Goal: Task Accomplishment & Management: Complete application form

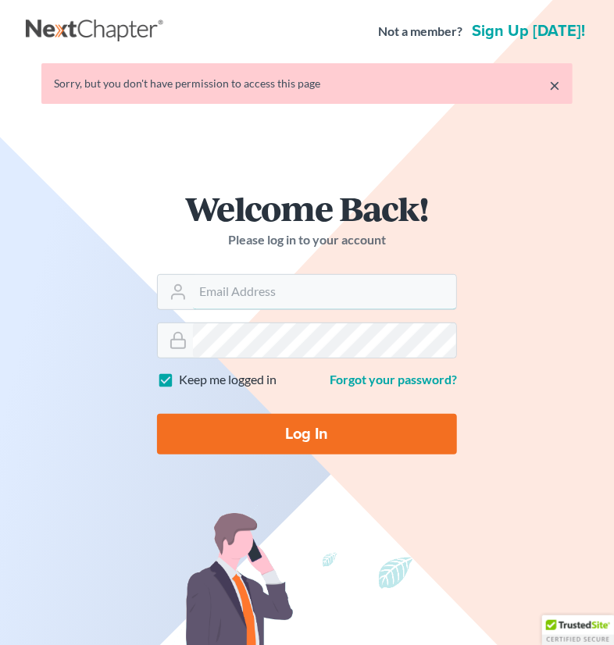
type input "[PERSON_NAME][EMAIL_ADDRESS][DOMAIN_NAME]"
click at [313, 430] on input "Log In" at bounding box center [307, 434] width 300 height 41
type input "Thinking..."
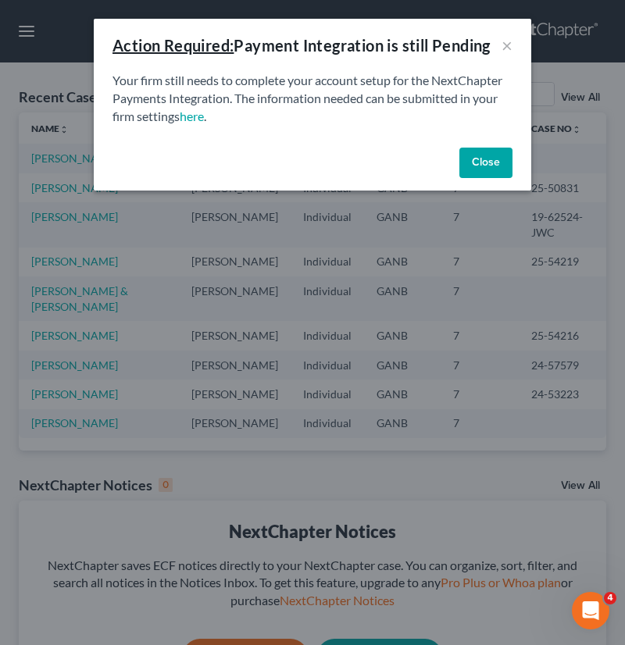
click at [492, 163] on button "Close" at bounding box center [485, 163] width 53 height 31
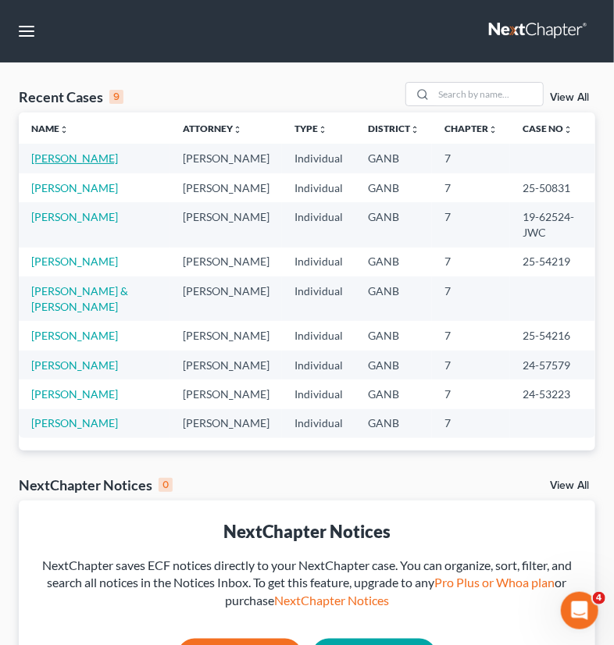
click at [68, 155] on link "[PERSON_NAME]" at bounding box center [74, 158] width 87 height 13
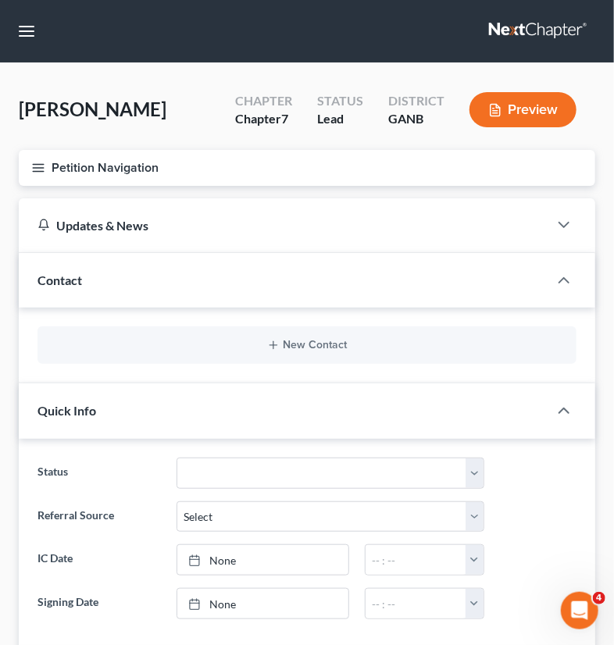
click at [149, 165] on button "Petition Navigation" at bounding box center [307, 168] width 577 height 36
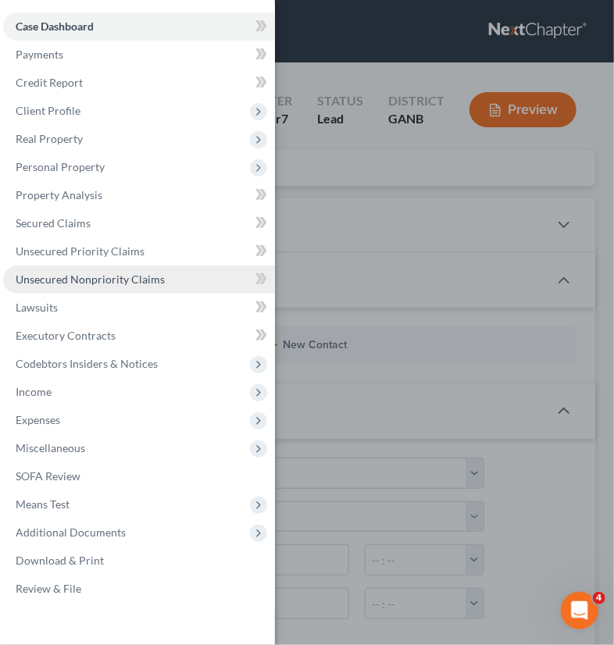
click at [56, 281] on span "Unsecured Nonpriority Claims" at bounding box center [90, 279] width 149 height 13
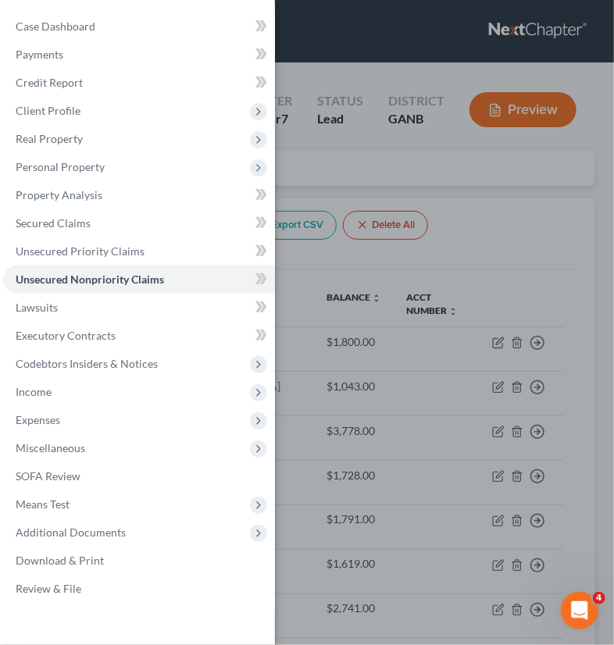
click at [499, 236] on div "Case Dashboard Payments Invoices Payments Payments Credit Report Client Profile" at bounding box center [307, 322] width 614 height 645
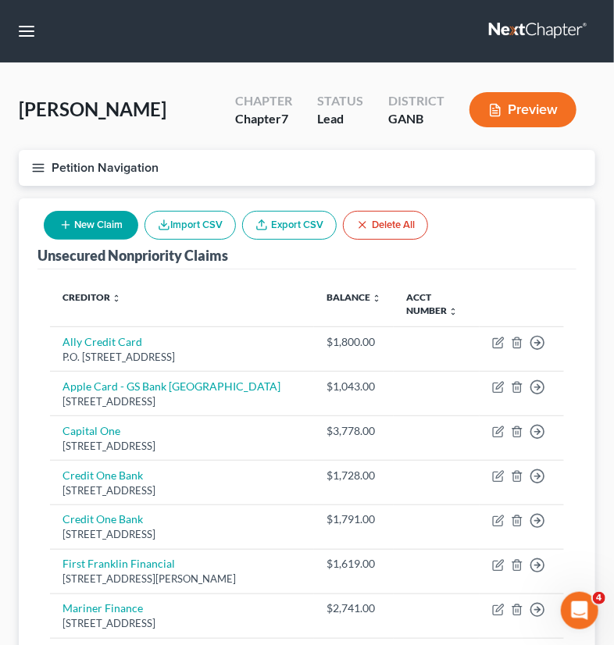
click at [88, 223] on button "New Claim" at bounding box center [91, 225] width 95 height 29
select select "0"
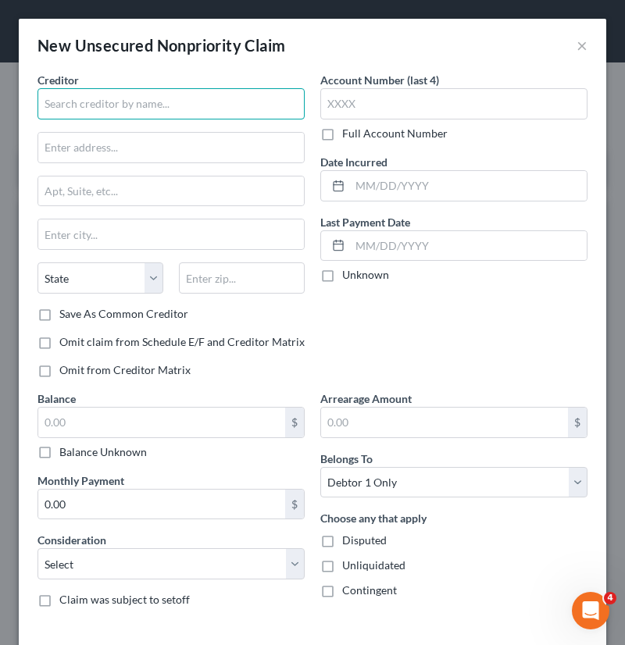
click at [132, 98] on input "text" at bounding box center [171, 103] width 267 height 31
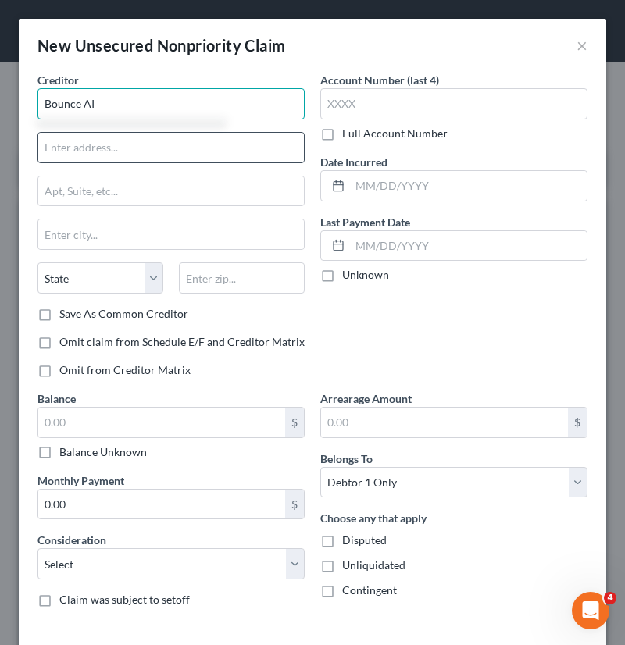
type input "Bounce AI"
click at [126, 148] on input "text" at bounding box center [171, 148] width 266 height 30
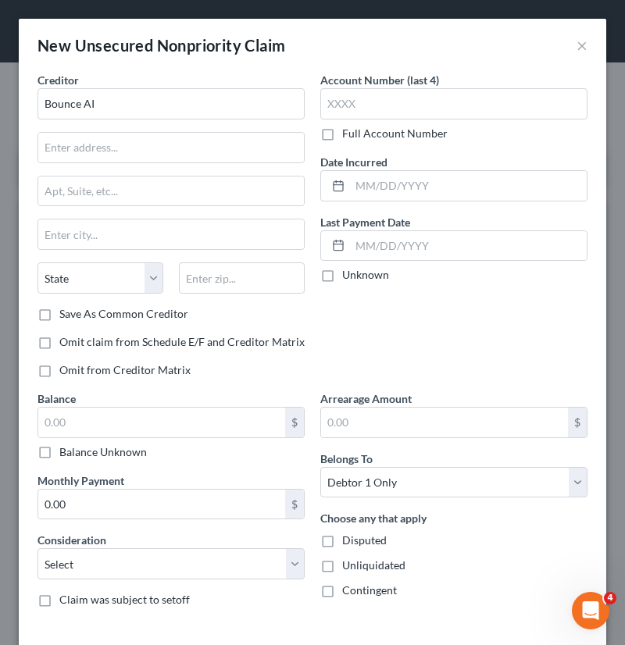
click at [449, 575] on div "Choose any that apply Disputed Unliquidated Contingent" at bounding box center [453, 554] width 267 height 88
click at [70, 144] on input "text" at bounding box center [171, 148] width 266 height 30
paste input "[STREET_ADDRESS]"
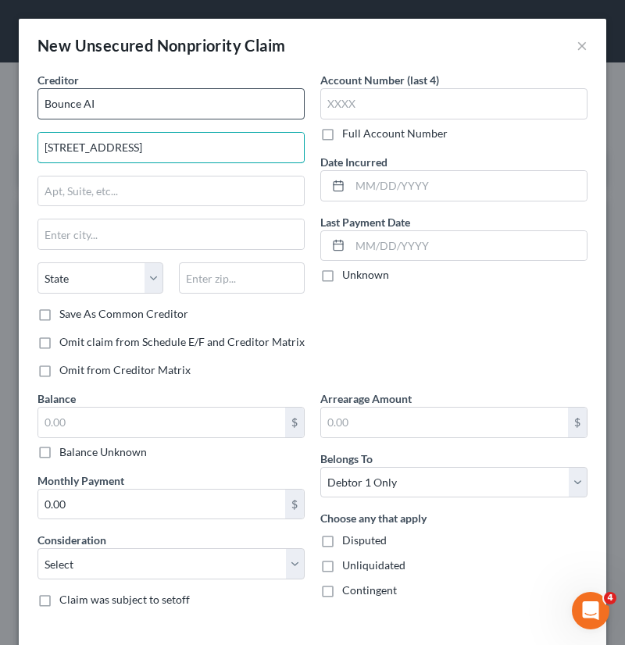
type input "[STREET_ADDRESS]"
click at [125, 103] on input "Bounce AI" at bounding box center [171, 103] width 267 height 31
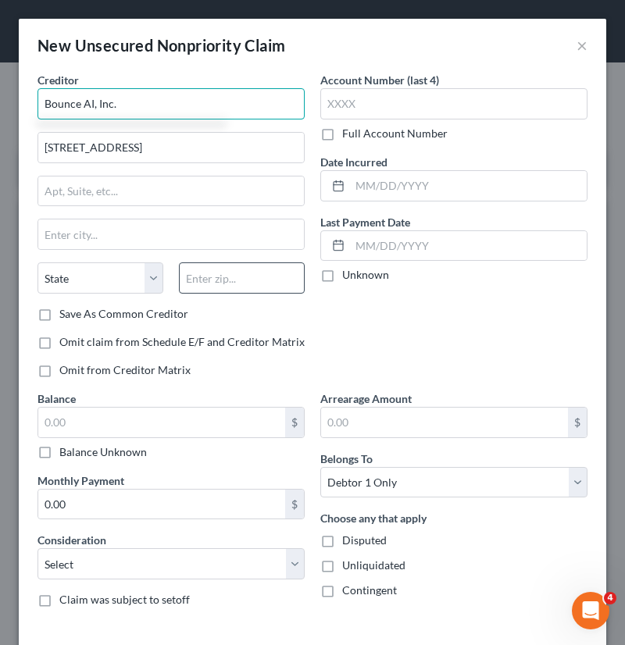
type input "Bounce AI, Inc."
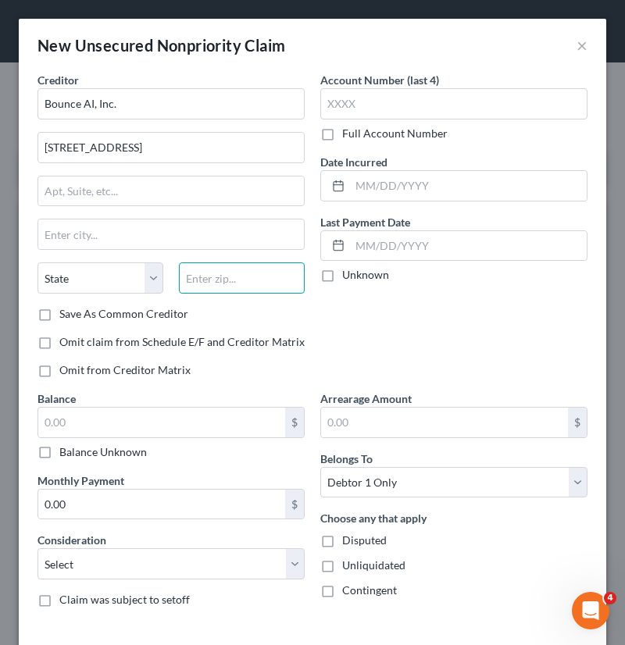
click at [208, 273] on input "text" at bounding box center [242, 278] width 126 height 31
click at [136, 502] on input "0.00" at bounding box center [161, 505] width 247 height 30
click at [207, 281] on input "text" at bounding box center [242, 278] width 126 height 31
paste input "14623"
type input "14623"
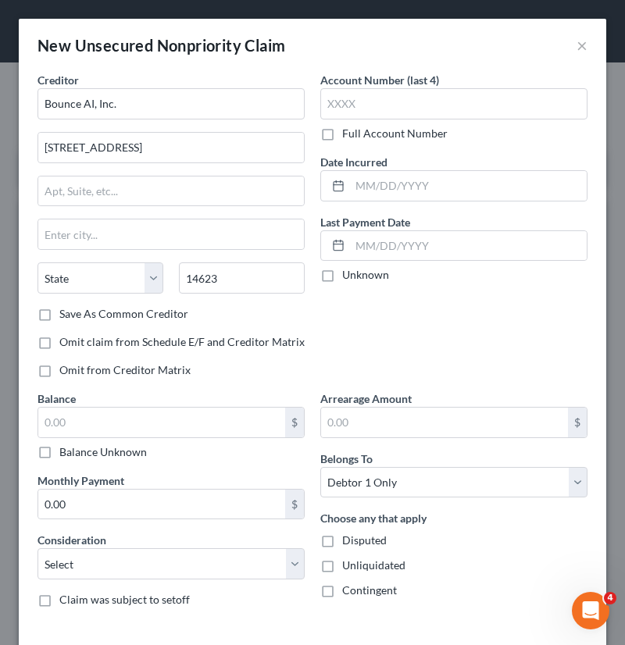
type input "[GEOGRAPHIC_DATA]"
select select "35"
click at [493, 560] on div "Unliquidated" at bounding box center [453, 566] width 267 height 16
click at [152, 419] on input "text" at bounding box center [161, 423] width 247 height 30
paste input "1,872.50"
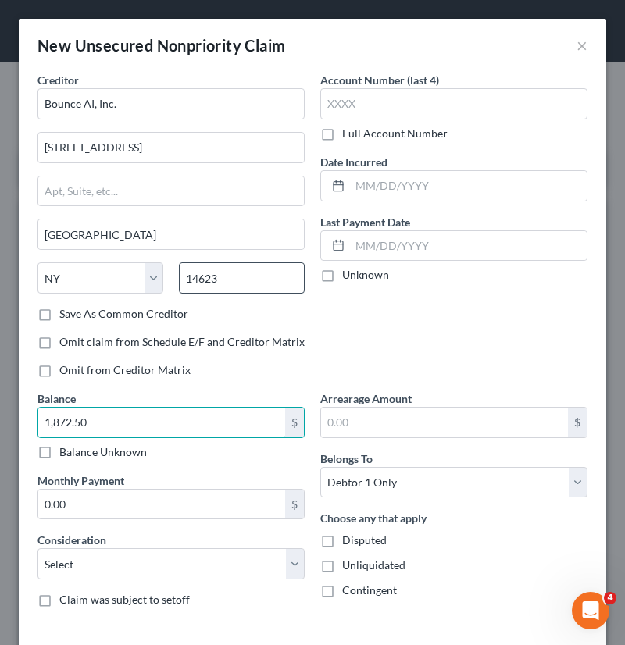
type input "1,872.50"
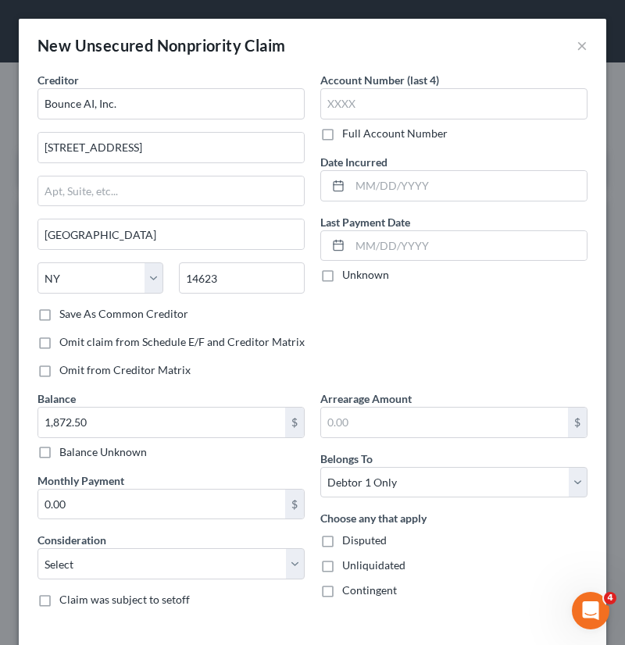
click at [418, 583] on div "Contingent" at bounding box center [453, 591] width 267 height 16
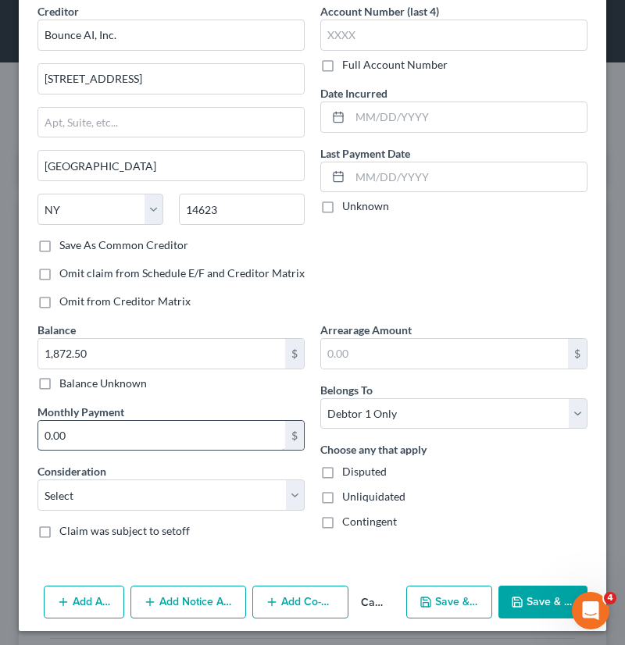
scroll to position [71, 0]
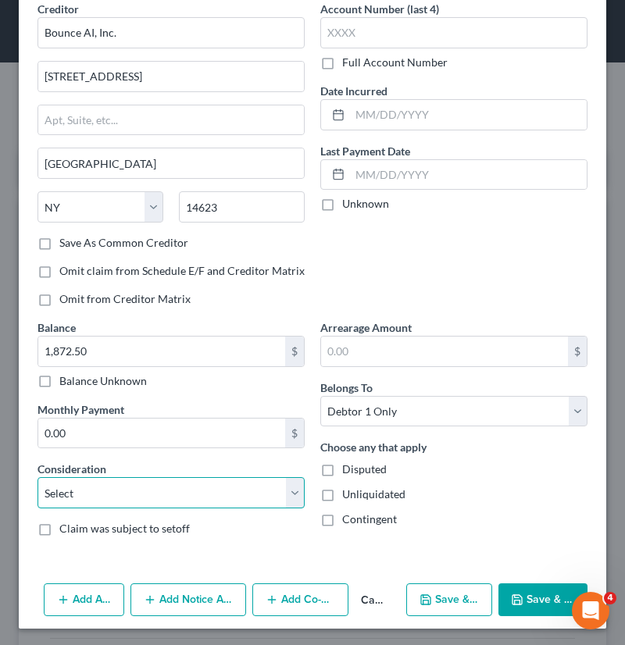
click at [291, 495] on select "Select Cable / Satellite Services Collection Agency Credit Card Debt Debt Couns…" at bounding box center [171, 492] width 267 height 31
select select "10"
click at [38, 477] on select "Select Cable / Satellite Services Collection Agency Credit Card Debt Debt Couns…" at bounding box center [171, 492] width 267 height 31
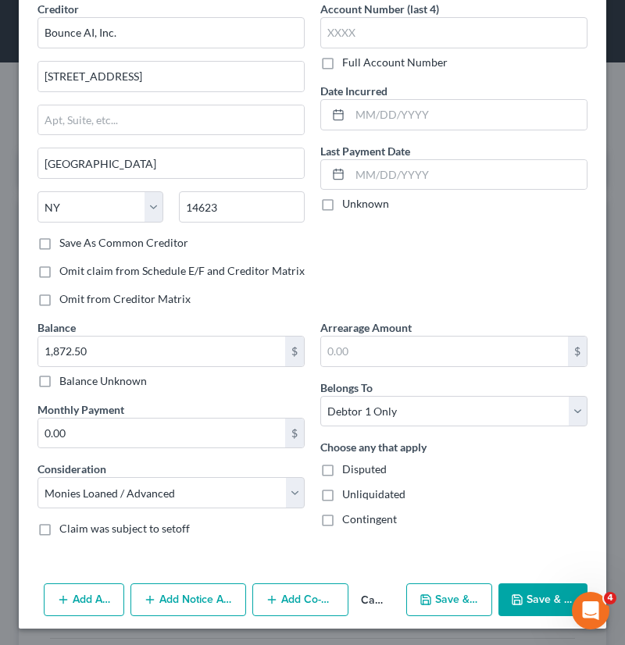
drag, startPoint x: 467, startPoint y: 516, endPoint x: 464, endPoint y: 507, distance: 9.1
click at [469, 516] on div "Contingent" at bounding box center [453, 520] width 267 height 16
paste input "BA-0"
click at [471, 256] on div "Account Number (last 4) BA-0 Full Account Number Date Incurred Last Payment Dat…" at bounding box center [454, 160] width 283 height 319
click at [570, 506] on div "Choose any that apply Disputed Unliquidated Contingent" at bounding box center [453, 483] width 267 height 88
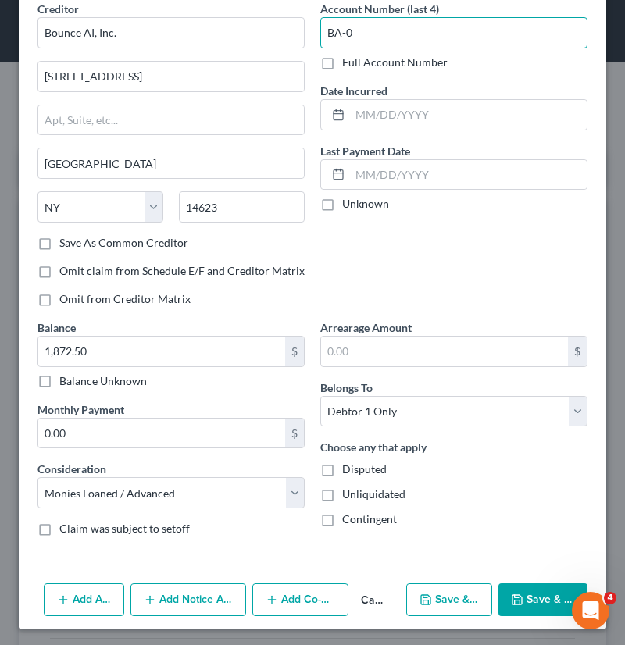
drag, startPoint x: 401, startPoint y: 33, endPoint x: 315, endPoint y: 37, distance: 86.0
click at [320, 37] on input "BA-0" at bounding box center [453, 32] width 267 height 31
paste input "146"
type input "1460"
click at [434, 234] on div "Account Number (last 4) 1460 Full Account Number Date Incurred Last Payment Dat…" at bounding box center [454, 160] width 283 height 319
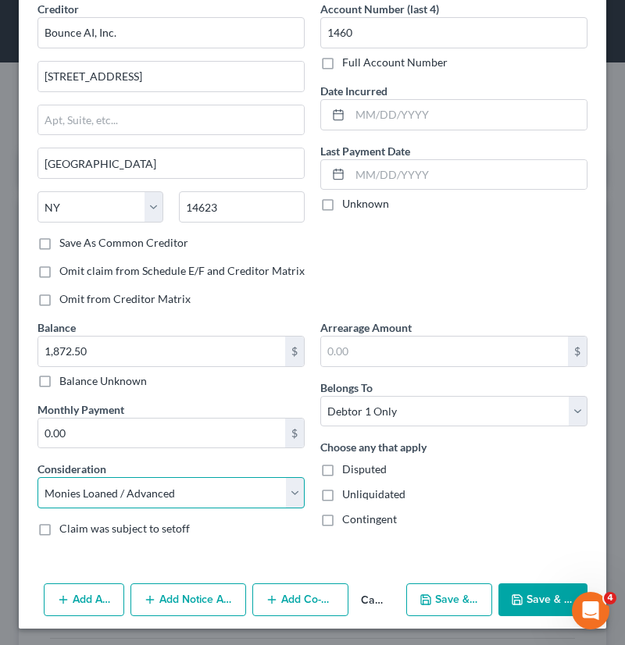
click at [284, 491] on select "Select Cable / Satellite Services Collection Agency Credit Card Debt Debt Couns…" at bounding box center [171, 492] width 267 height 31
select select "1"
click at [38, 477] on select "Select Cable / Satellite Services Collection Agency Credit Card Debt Debt Couns…" at bounding box center [171, 492] width 267 height 31
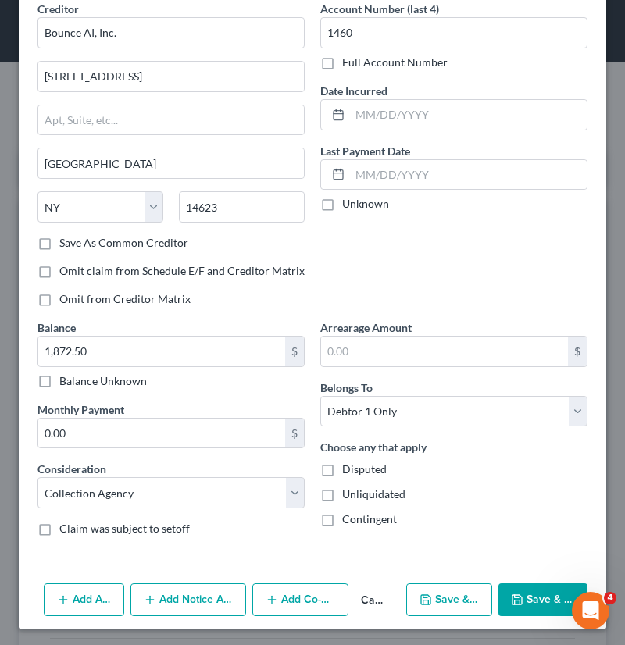
click at [474, 238] on div "Account Number (last 4) 1460 Full Account Number Date Incurred Last Payment Dat…" at bounding box center [454, 160] width 283 height 319
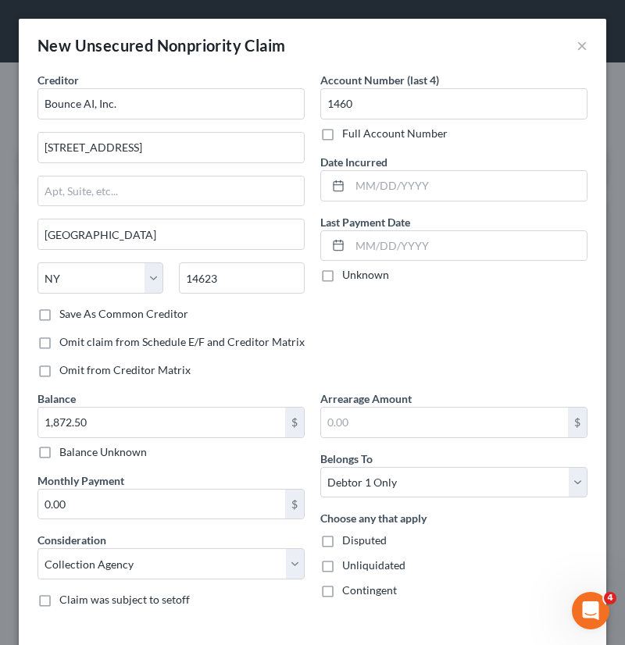
scroll to position [0, 0]
